Goal: Use online tool/utility

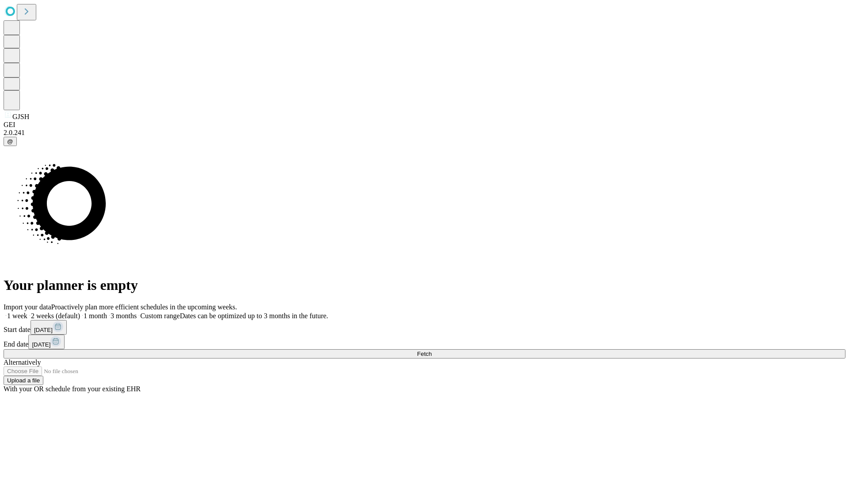
click at [432, 350] on span "Fetch" at bounding box center [424, 353] width 15 height 7
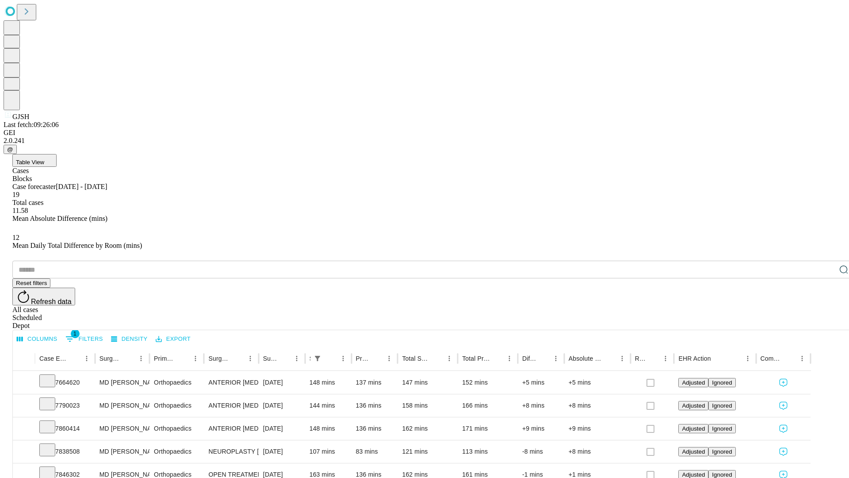
scroll to position [29, 0]
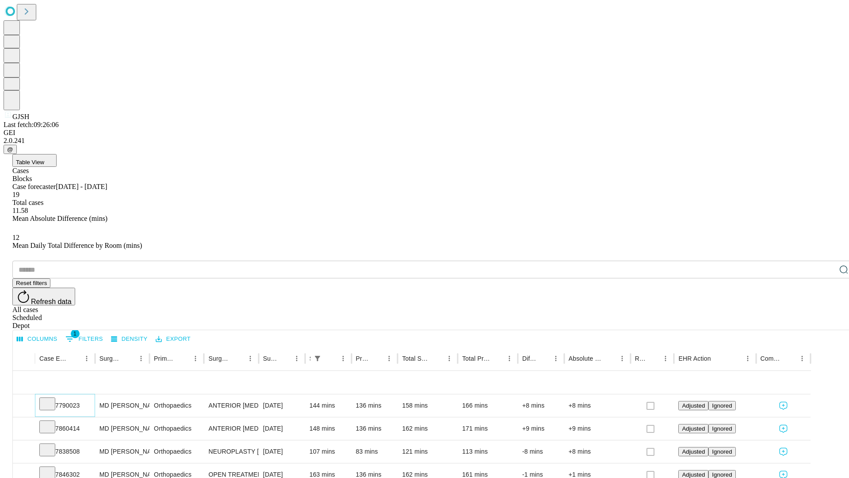
click at [52, 398] on icon at bounding box center [47, 402] width 9 height 9
